Goal: Manage account settings

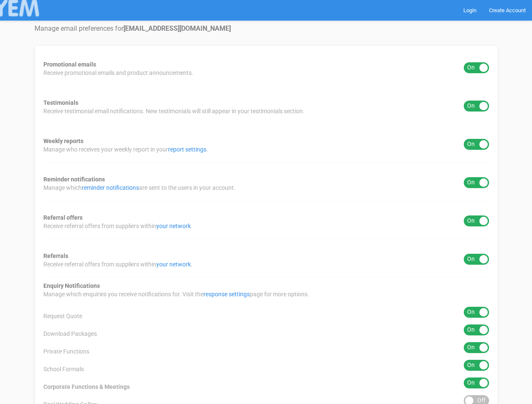
click at [266, 202] on div "Promotional emails ON OFF Receive promotional emails and product announcements.…" at bounding box center [266, 269] width 463 height 448
click at [476, 68] on div "ON OFF" at bounding box center [476, 67] width 25 height 11
click at [476, 106] on div "ON OFF" at bounding box center [476, 106] width 25 height 11
click at [476, 144] on div "ON OFF" at bounding box center [476, 144] width 25 height 11
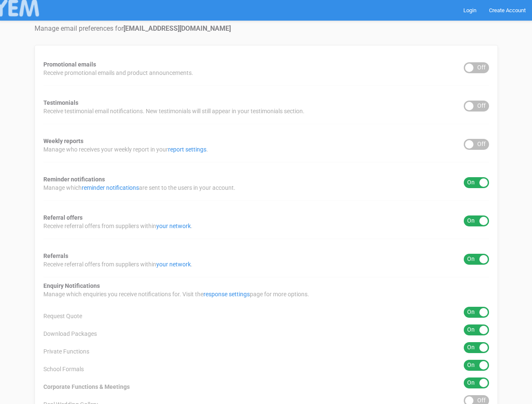
click at [476, 183] on div "ON OFF" at bounding box center [476, 182] width 25 height 11
click at [476, 221] on div "ON OFF" at bounding box center [476, 221] width 25 height 11
click at [476, 259] on div "ON OFF" at bounding box center [476, 259] width 25 height 11
click at [476, 312] on div "ON OFF" at bounding box center [476, 312] width 25 height 11
click at [476, 330] on div "ON OFF" at bounding box center [476, 330] width 25 height 11
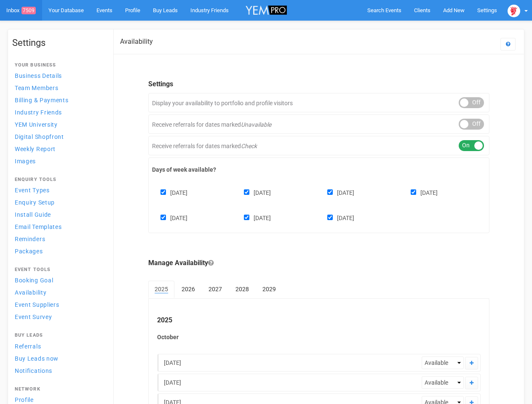
click at [266, 202] on div "[DATE] [DATE] [DATE] [DATE] [DATE] [DATE] [DATE]" at bounding box center [319, 201] width 334 height 51
click at [384, 10] on span "Search Events" at bounding box center [384, 10] width 34 height 6
